Goal: Transaction & Acquisition: Purchase product/service

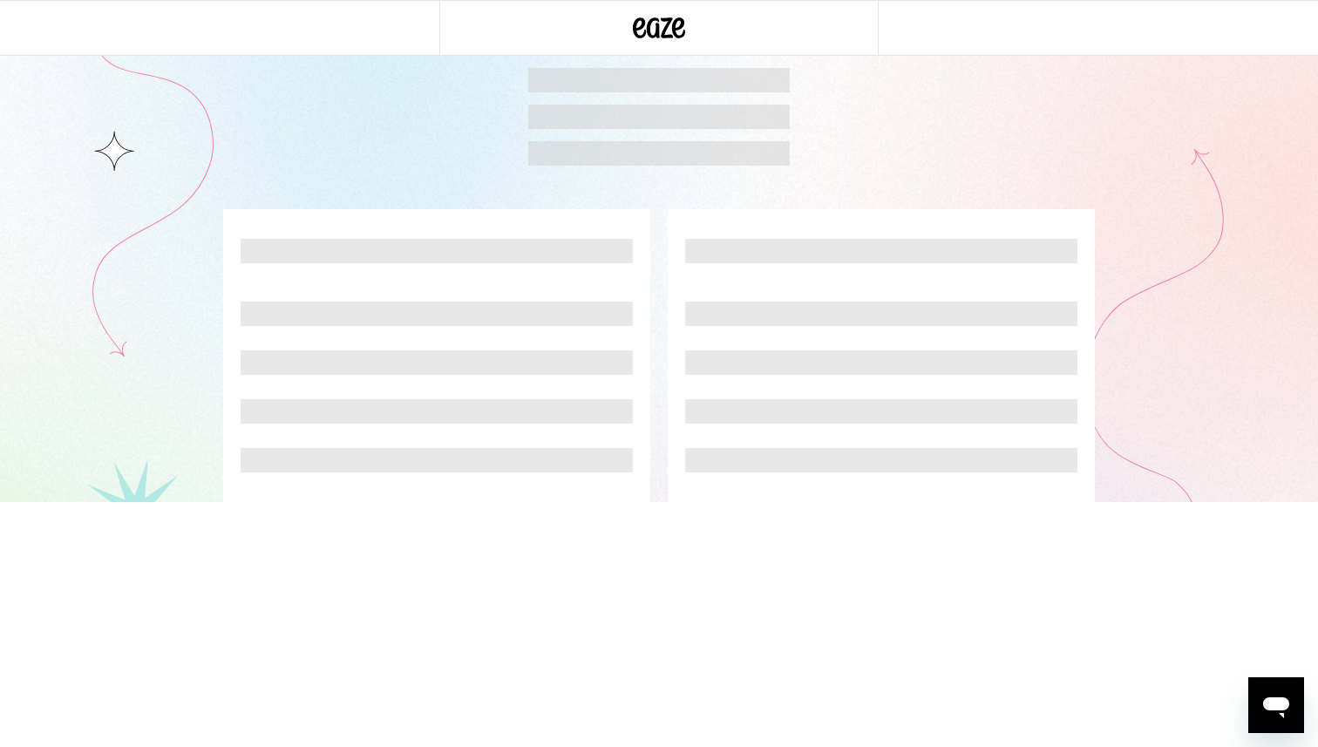
click at [660, 7] on div at bounding box center [658, 28] width 439 height 56
click at [659, 31] on icon at bounding box center [659, 27] width 52 height 31
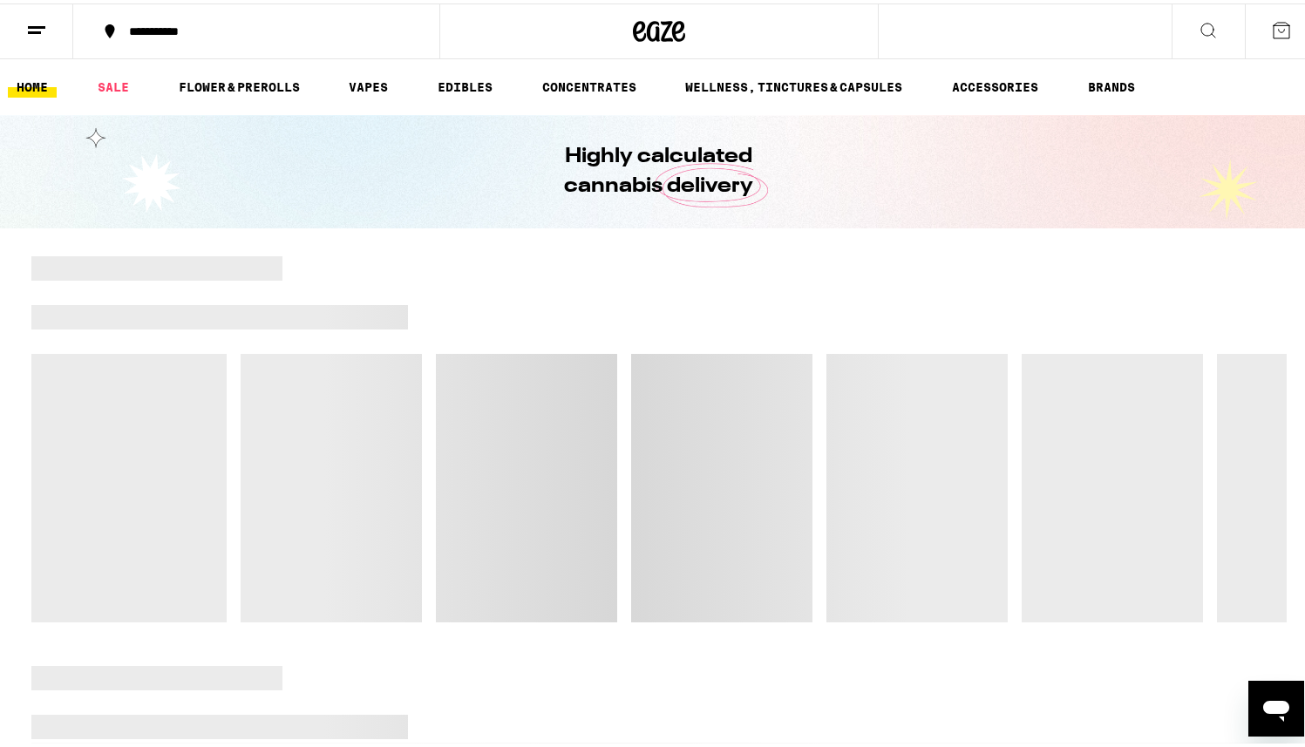
click at [23, 32] on button at bounding box center [36, 28] width 73 height 55
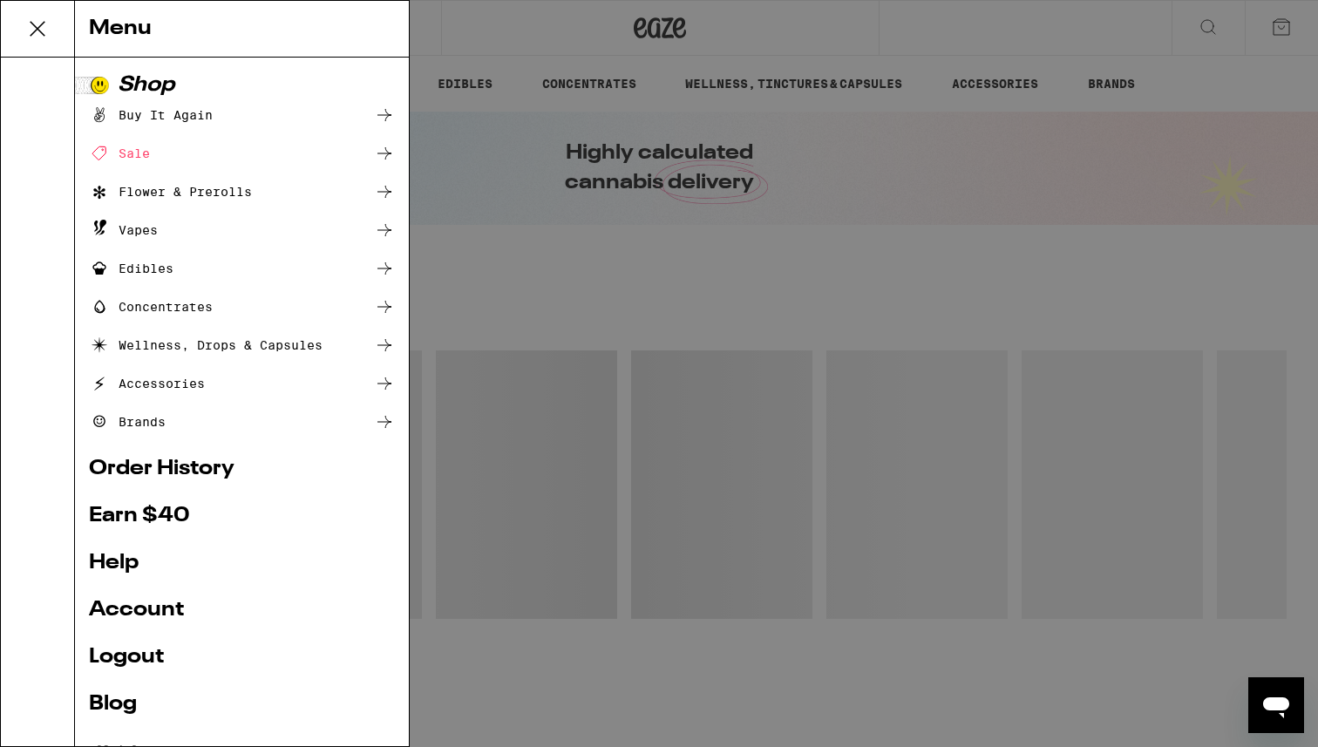
click at [146, 468] on link "Order History" at bounding box center [242, 469] width 306 height 21
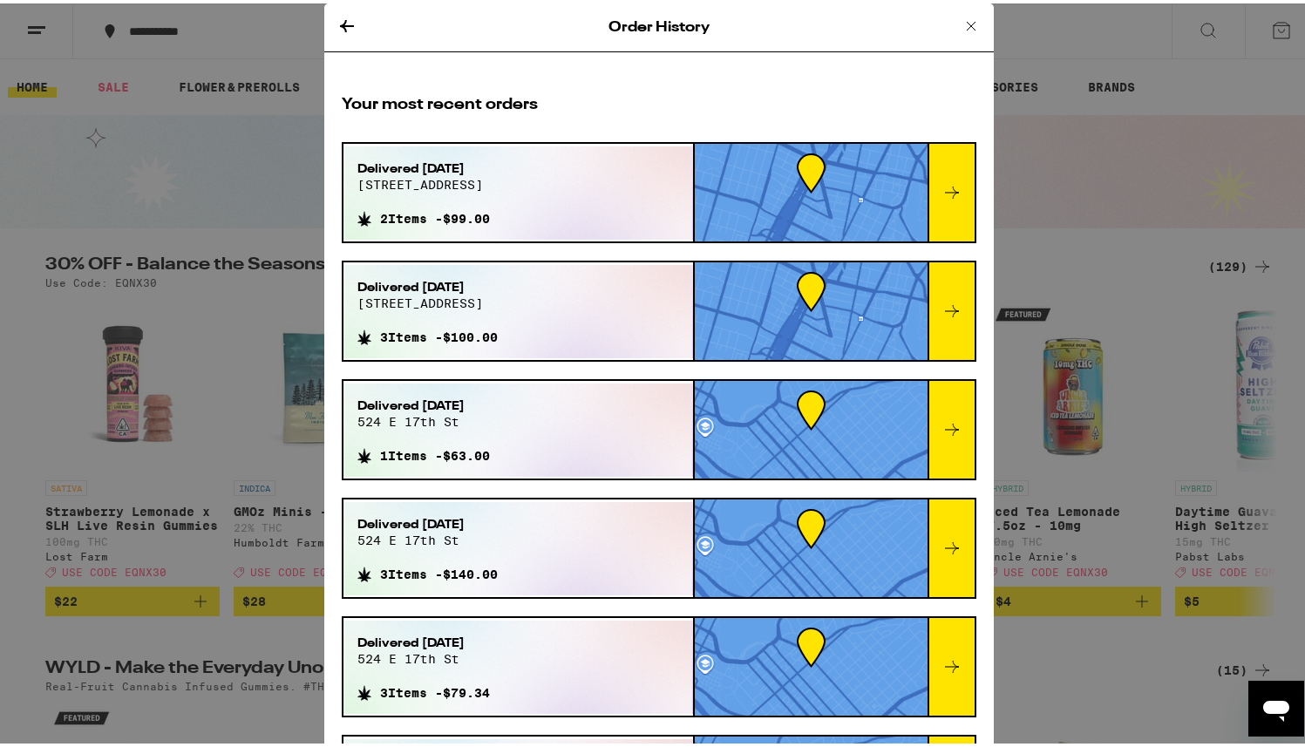
click at [942, 191] on icon at bounding box center [952, 189] width 21 height 21
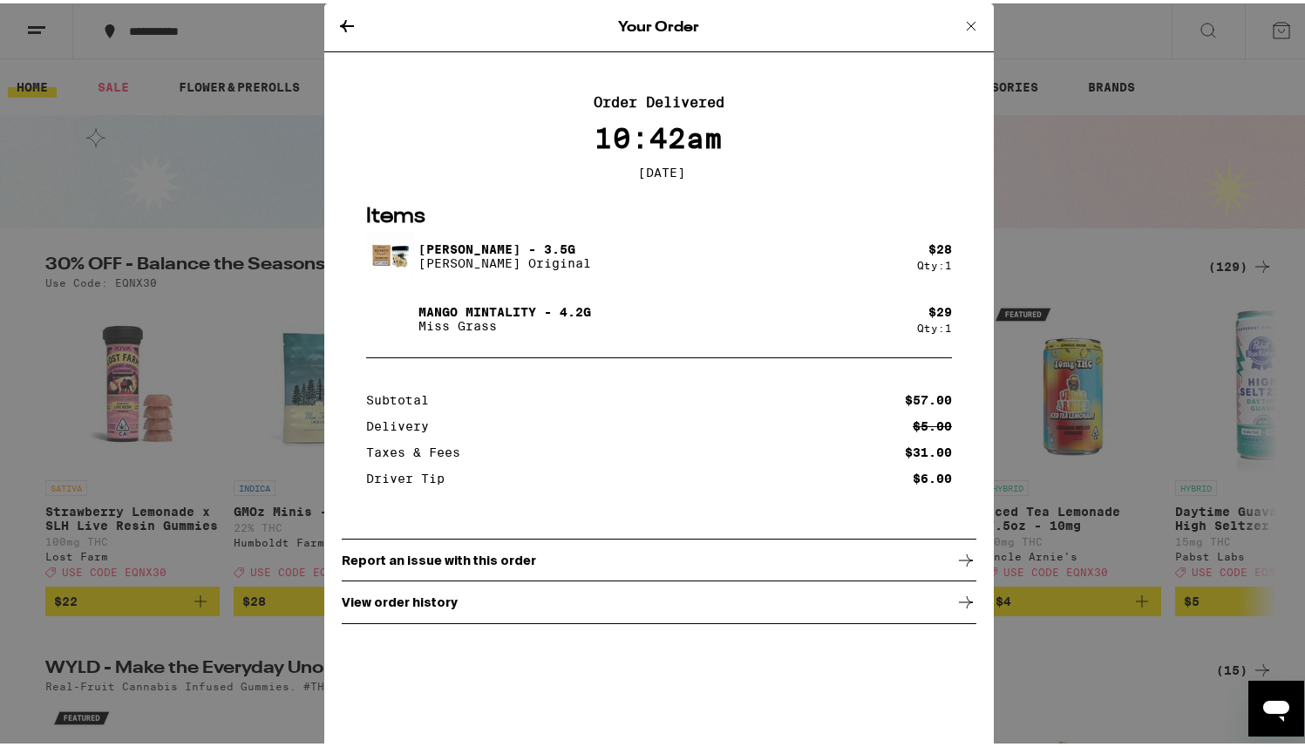
click at [961, 21] on icon at bounding box center [971, 22] width 21 height 21
